Goal: Information Seeking & Learning: Learn about a topic

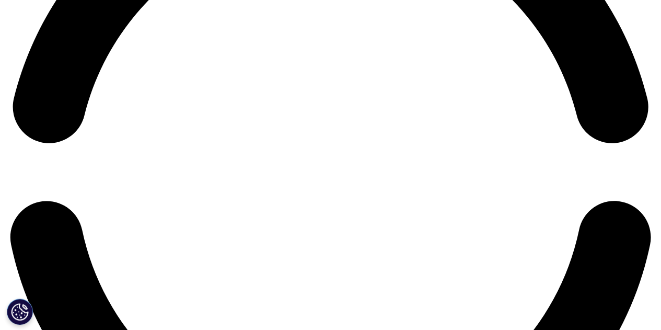
scroll to position [1474, 0]
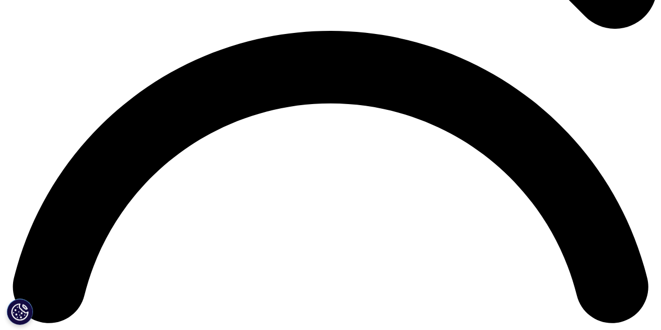
scroll to position [1318, 0]
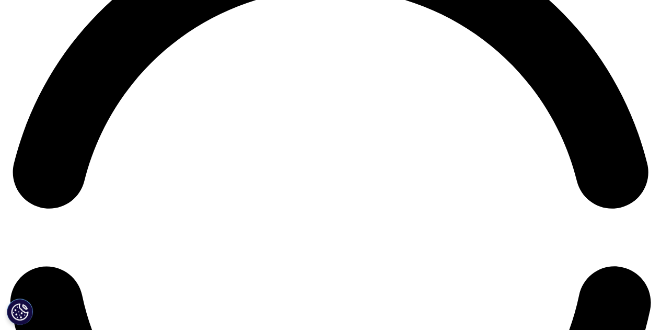
scroll to position [1370, 0]
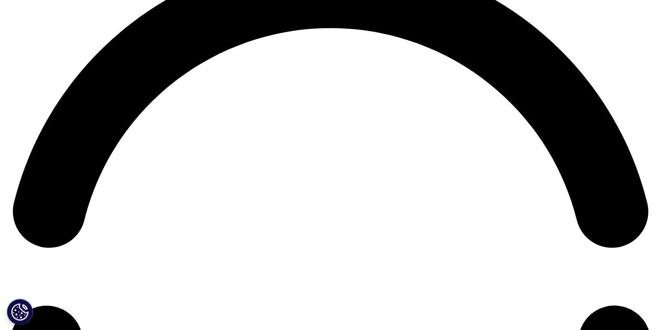
drag, startPoint x: 254, startPoint y: 37, endPoint x: 151, endPoint y: 39, distance: 103.0
copy strong "Promotional Inefficiency"
drag, startPoint x: 220, startPoint y: 122, endPoint x: 152, endPoint y: 125, distance: 67.5
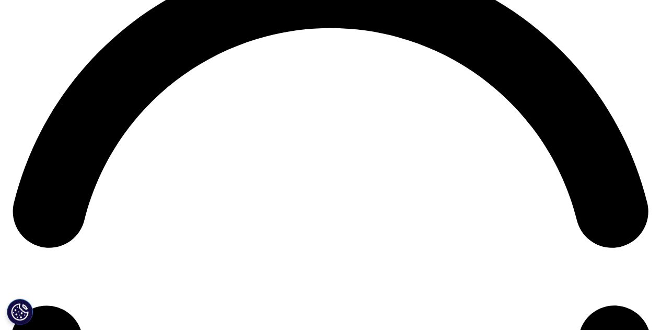
copy strong "Patient Leakage"
drag, startPoint x: 271, startPoint y: 218, endPoint x: 153, endPoint y: 221, distance: 118.2
copy strong "Changing Provider Dynamics"
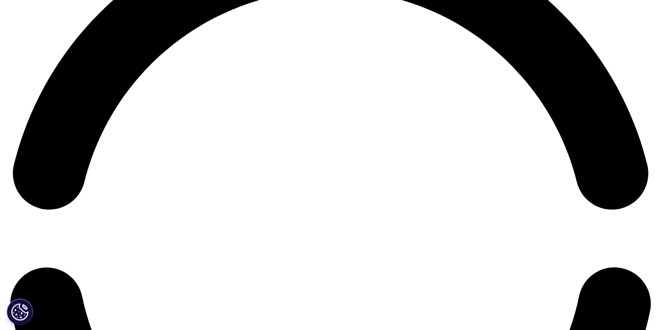
scroll to position [1527, 0]
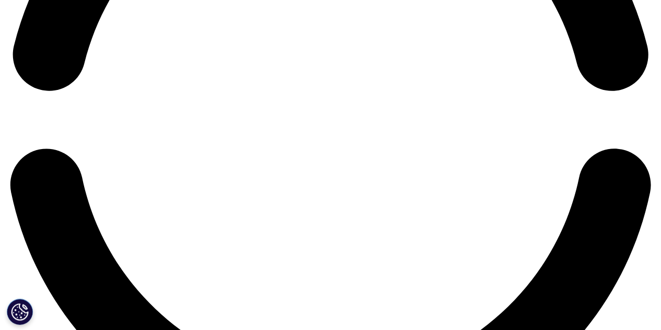
drag, startPoint x: 220, startPoint y: 181, endPoint x: 150, endPoint y: 182, distance: 70.1
copy strong "Payer Dynamics:"
